Goal: Check status

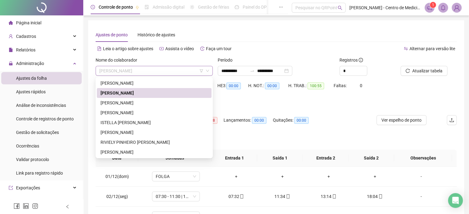
click at [182, 73] on span "[PERSON_NAME]" at bounding box center [154, 70] width 110 height 9
click at [138, 103] on div "[PERSON_NAME]" at bounding box center [153, 103] width 107 height 7
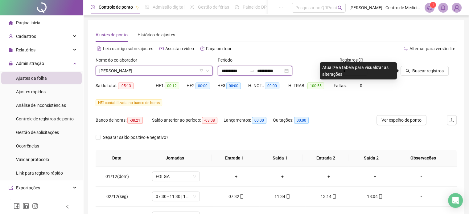
click at [235, 72] on input "**********" at bounding box center [234, 70] width 26 height 7
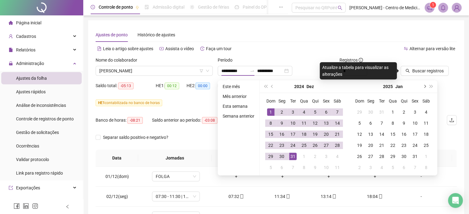
click at [423, 85] on button "next-year" at bounding box center [424, 86] width 7 height 12
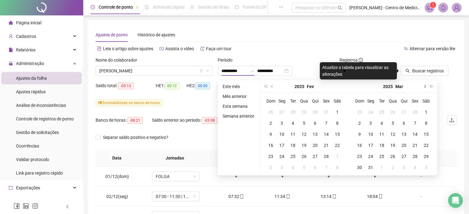
click at [423, 85] on button "next-year" at bounding box center [424, 86] width 7 height 12
click at [424, 86] on span "next-year" at bounding box center [423, 86] width 3 height 3
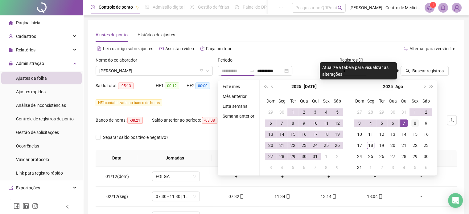
type input "**********"
click at [414, 125] on div "8" at bounding box center [414, 123] width 7 height 7
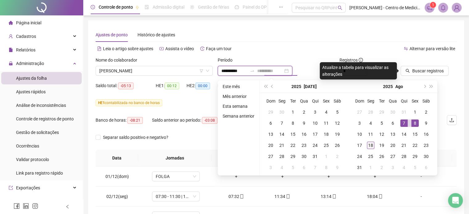
type input "**********"
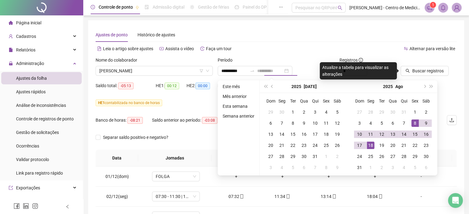
click at [371, 146] on div "18" at bounding box center [370, 145] width 7 height 7
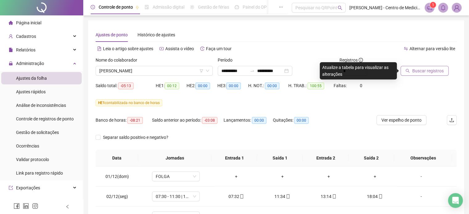
click at [426, 73] on span "Buscar registros" at bounding box center [427, 70] width 31 height 7
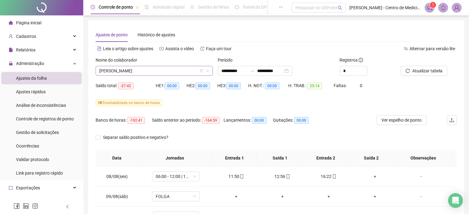
click at [164, 69] on span "[PERSON_NAME]" at bounding box center [154, 70] width 110 height 9
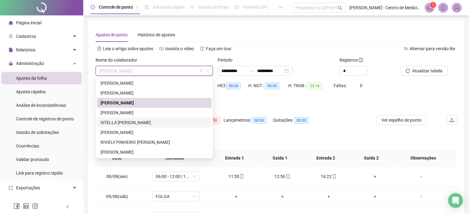
click at [133, 123] on div "ISTELLA [PERSON_NAME]" at bounding box center [153, 122] width 107 height 7
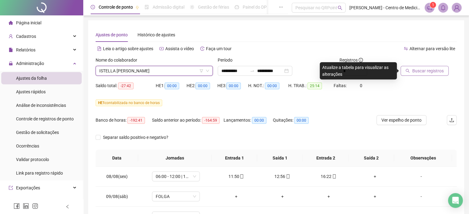
click at [426, 72] on span "Buscar registros" at bounding box center [427, 70] width 31 height 7
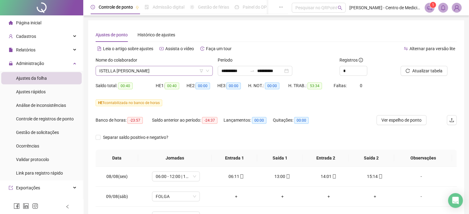
click at [172, 69] on span "ISTELLA [PERSON_NAME]" at bounding box center [154, 70] width 110 height 9
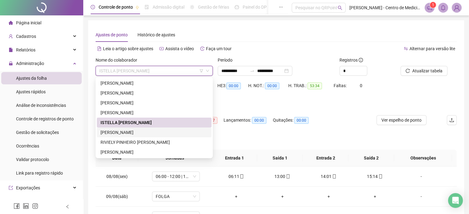
click at [141, 132] on div "[PERSON_NAME]" at bounding box center [153, 132] width 107 height 7
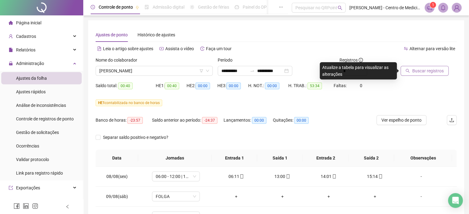
click at [429, 73] on span "Buscar registros" at bounding box center [427, 70] width 31 height 7
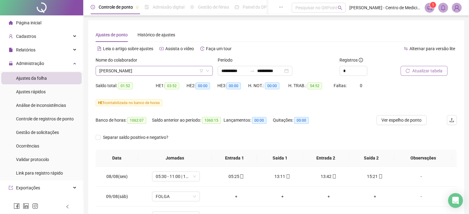
click at [177, 71] on span "[PERSON_NAME]" at bounding box center [154, 70] width 110 height 9
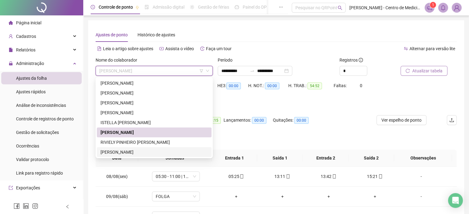
click at [120, 150] on div "[PERSON_NAME]" at bounding box center [153, 152] width 107 height 7
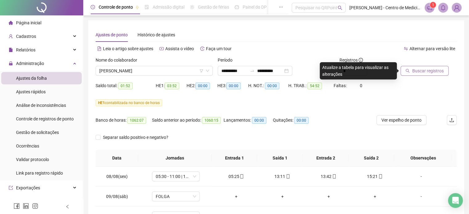
click at [424, 71] on span "Buscar registros" at bounding box center [427, 70] width 31 height 7
